Goal: Subscribe to service/newsletter

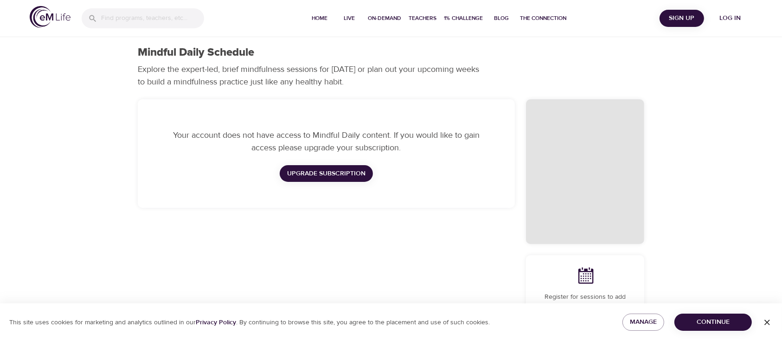
click at [325, 176] on span "Upgrade Subscription" at bounding box center [326, 174] width 78 height 12
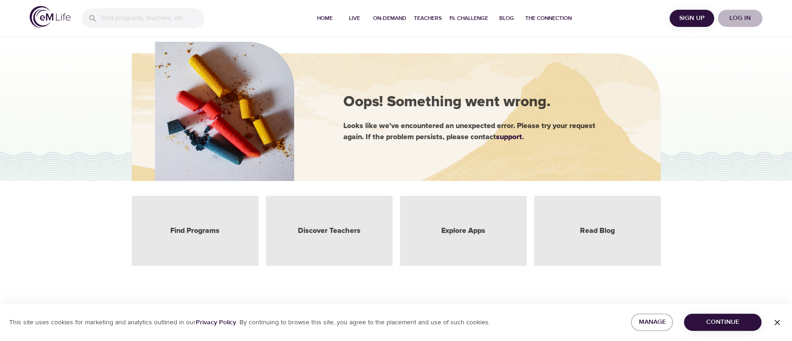
click at [741, 21] on span "Log in" at bounding box center [739, 19] width 37 height 12
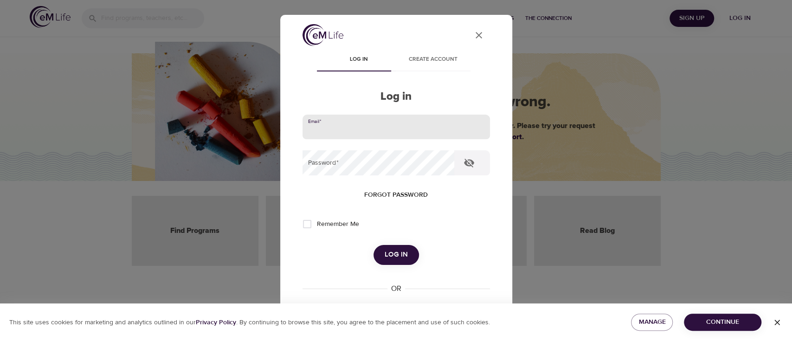
click at [335, 130] on input "email" at bounding box center [396, 127] width 187 height 25
type input "sarah.morrow@ukg.com"
click at [374, 245] on button "Log in" at bounding box center [396, 254] width 45 height 19
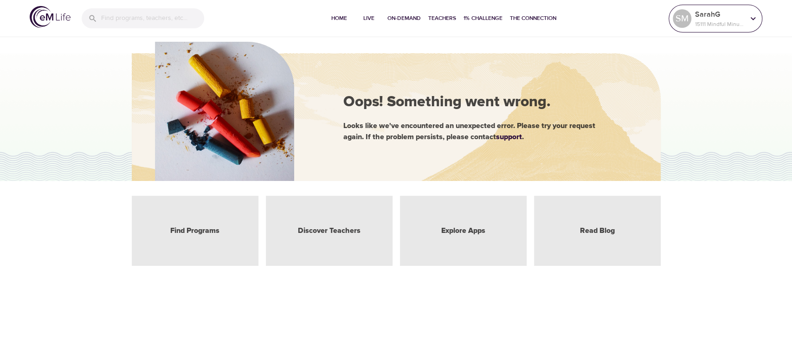
click at [709, 15] on p "SarahG" at bounding box center [719, 14] width 49 height 11
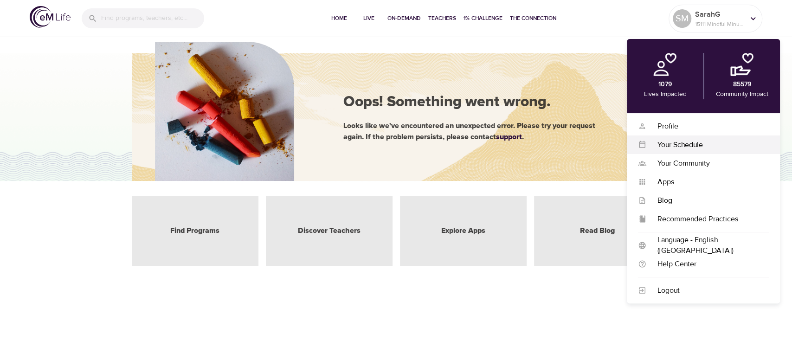
click at [694, 148] on div "Your Schedule" at bounding box center [707, 145] width 122 height 11
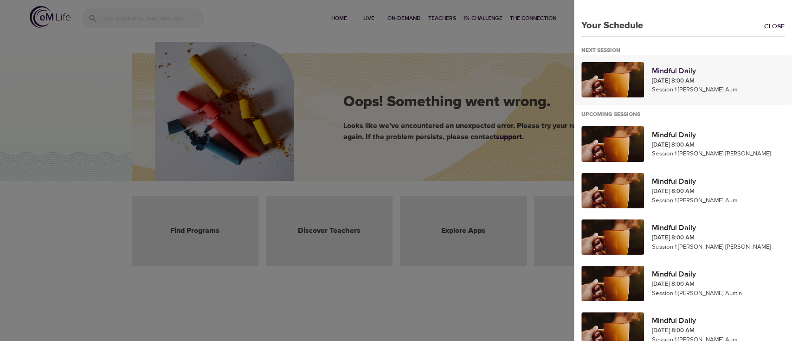
click at [667, 65] on p "Mindful Daily" at bounding box center [717, 70] width 133 height 11
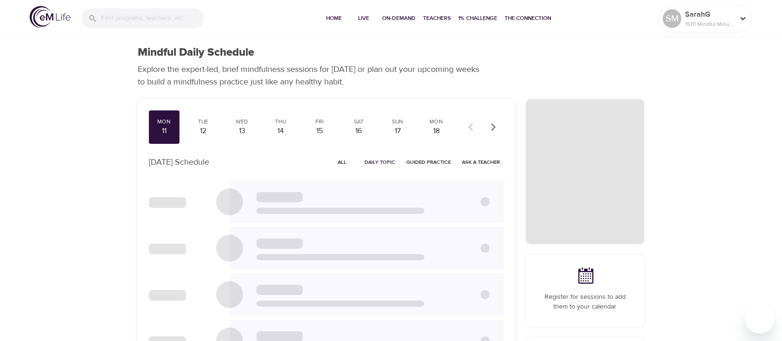
checkbox input "true"
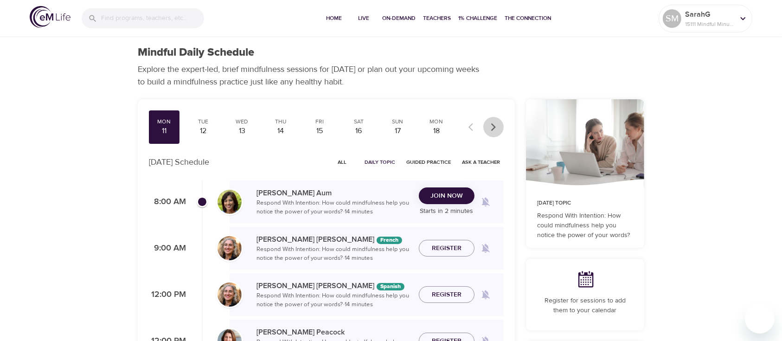
click at [496, 124] on icon "button" at bounding box center [493, 126] width 9 height 9
click at [496, 124] on div at bounding box center [483, 127] width 41 height 20
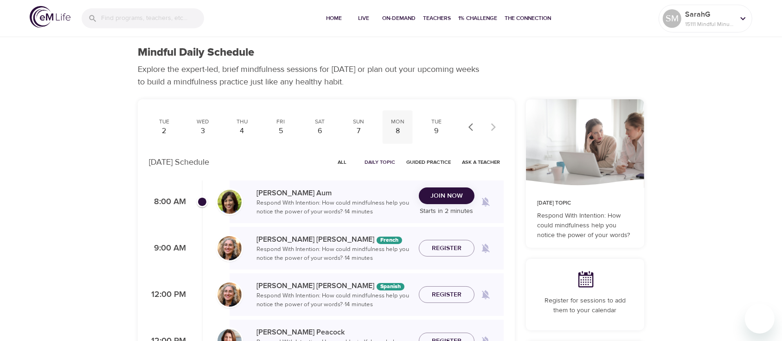
click at [398, 128] on div "8" at bounding box center [397, 131] width 23 height 11
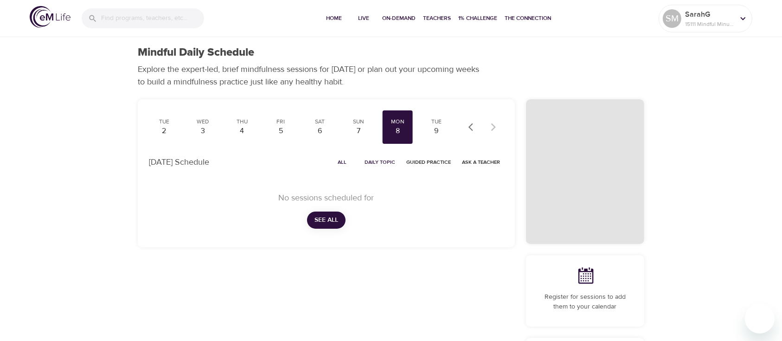
click at [469, 129] on icon "button" at bounding box center [473, 126] width 9 height 9
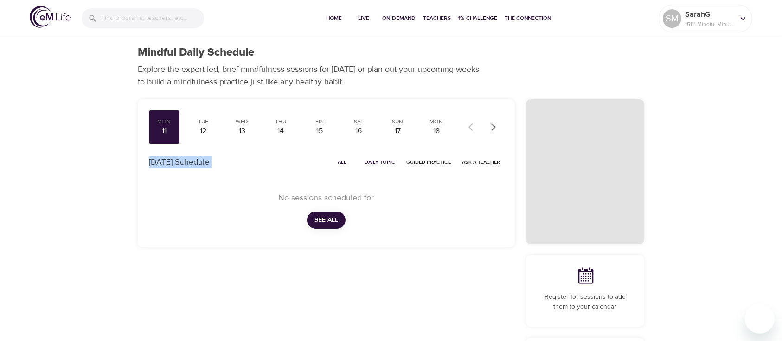
click at [469, 129] on div at bounding box center [483, 127] width 41 height 20
click at [170, 132] on div "11" at bounding box center [164, 131] width 23 height 11
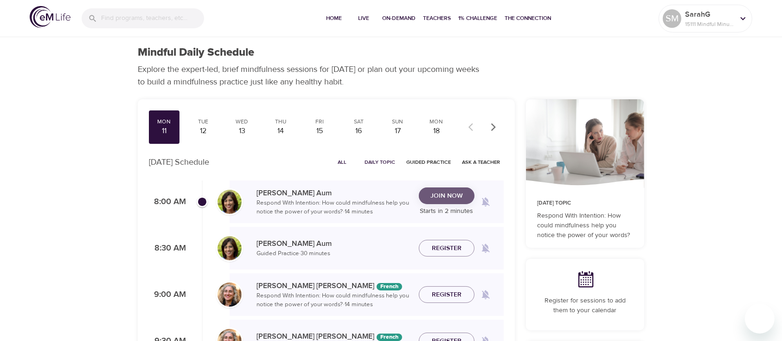
click at [451, 198] on span "Join Now" at bounding box center [447, 196] width 32 height 12
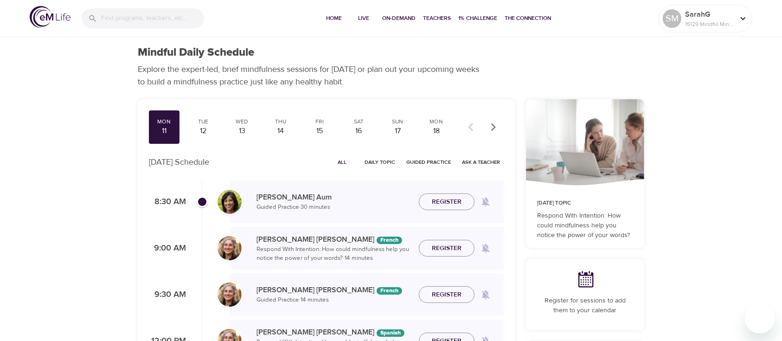
checkbox input "true"
